Goal: Information Seeking & Learning: Learn about a topic

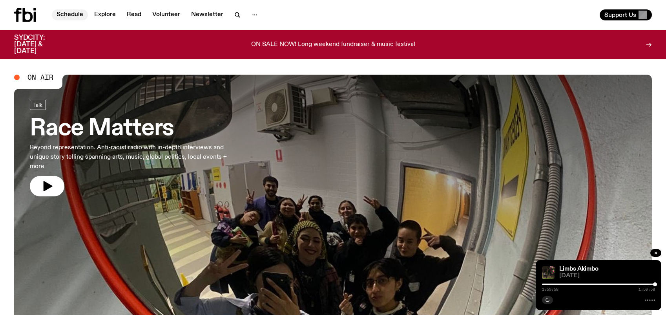
click at [66, 13] on link "Schedule" at bounding box center [70, 14] width 36 height 11
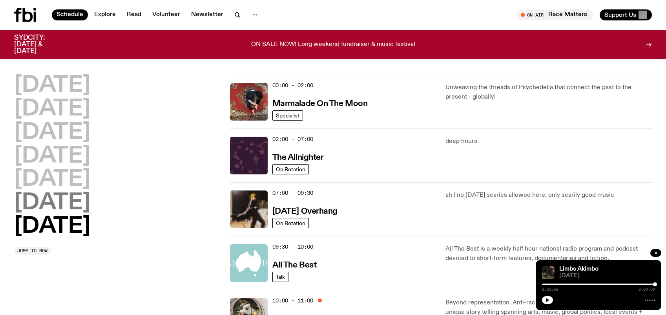
click at [60, 200] on h2 "[DATE]" at bounding box center [52, 203] width 76 height 22
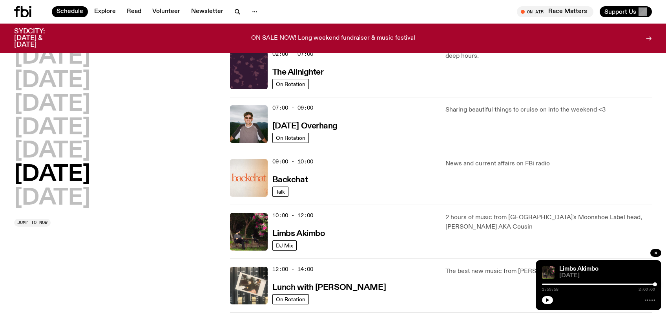
scroll to position [89, 0]
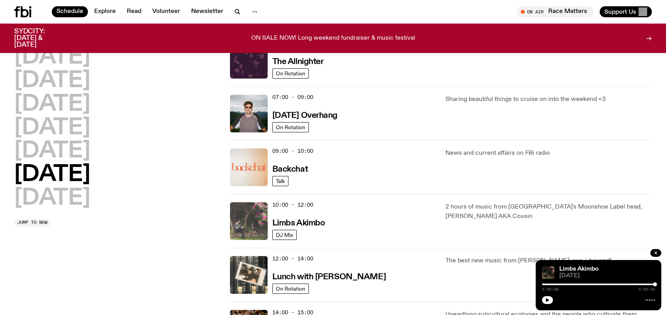
click at [248, 223] on img at bounding box center [249, 221] width 38 height 38
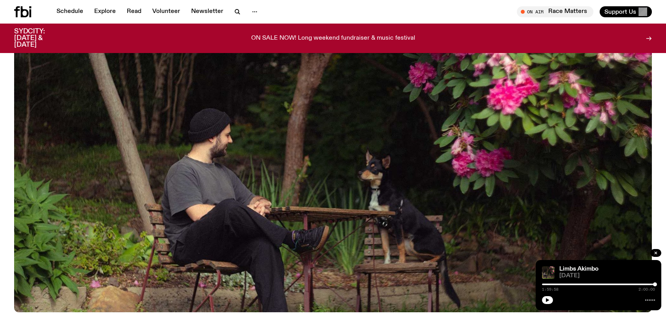
scroll to position [154, 0]
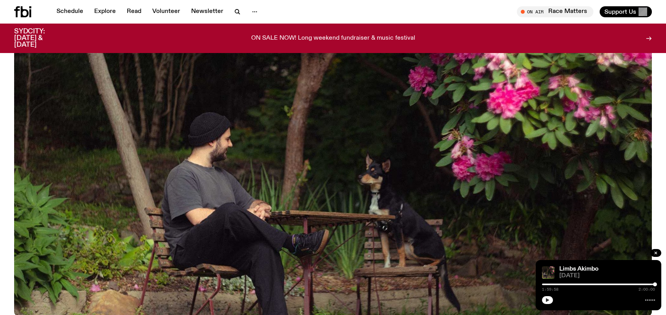
click at [545, 298] on icon "button" at bounding box center [547, 299] width 5 height 5
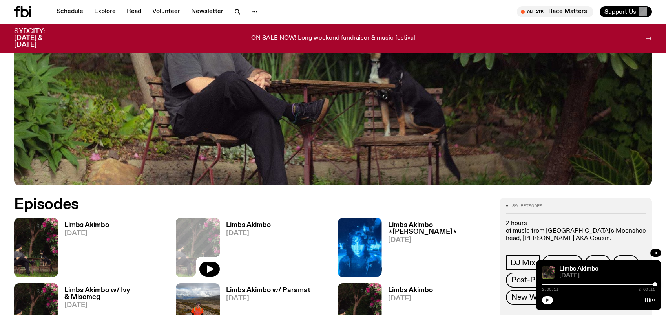
scroll to position [292, 0]
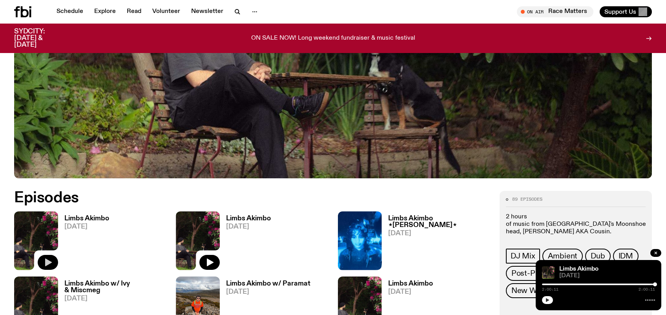
click at [45, 261] on icon "button" at bounding box center [48, 262] width 7 height 8
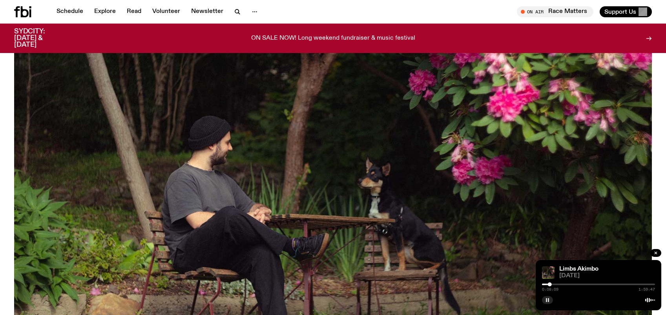
scroll to position [147, 0]
